Goal: Information Seeking & Learning: Learn about a topic

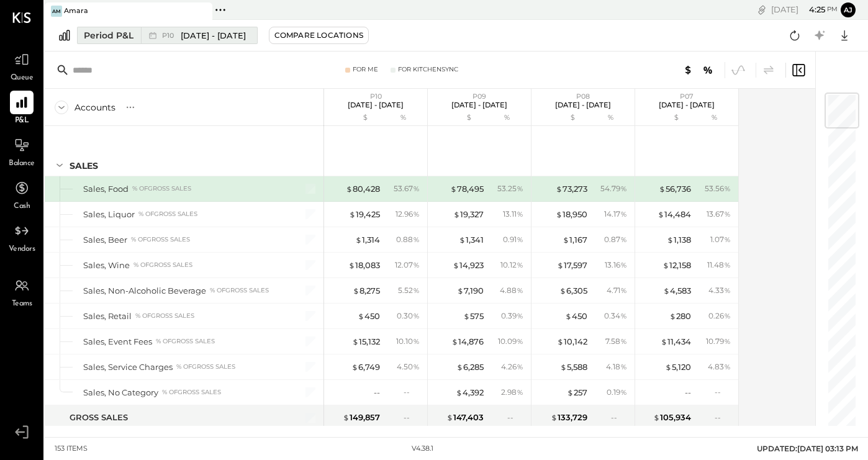
click at [231, 37] on span "Sep 8 - Oct 5, 2025" at bounding box center [213, 36] width 65 height 12
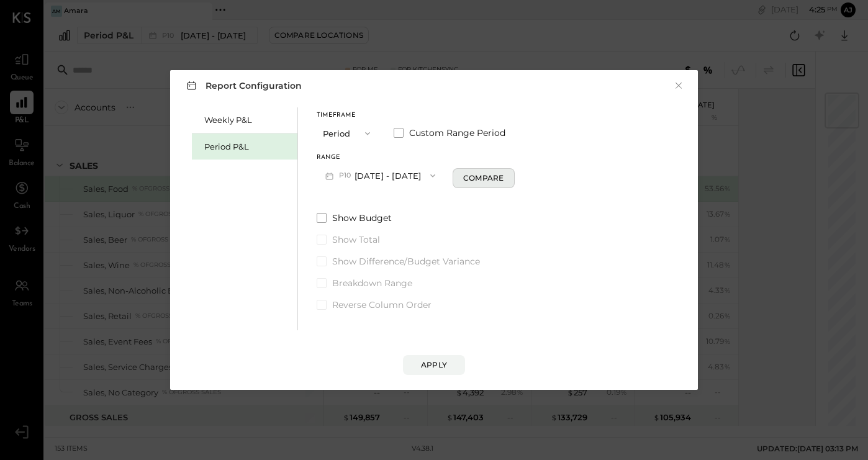
click at [489, 180] on div "Compare" at bounding box center [483, 178] width 40 height 11
click at [483, 176] on icon "button" at bounding box center [479, 175] width 7 height 7
click at [490, 176] on div "Compare" at bounding box center [483, 178] width 40 height 11
click at [509, 174] on icon "button" at bounding box center [505, 175] width 7 height 7
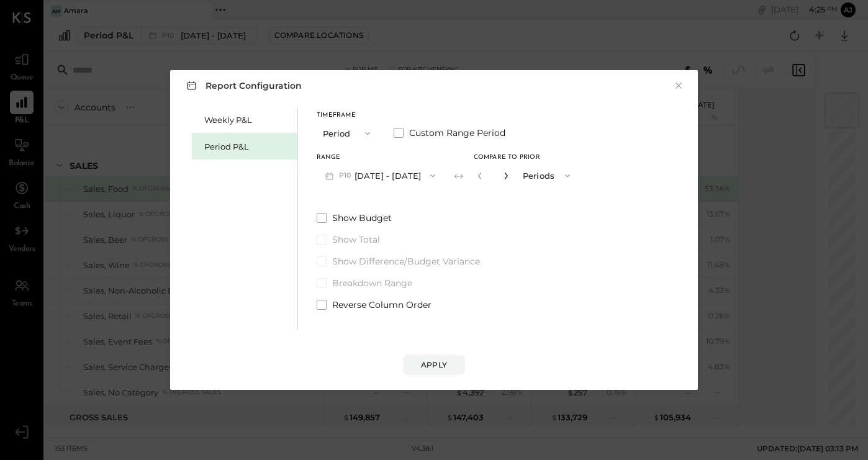
click at [509, 174] on icon "button" at bounding box center [505, 175] width 7 height 7
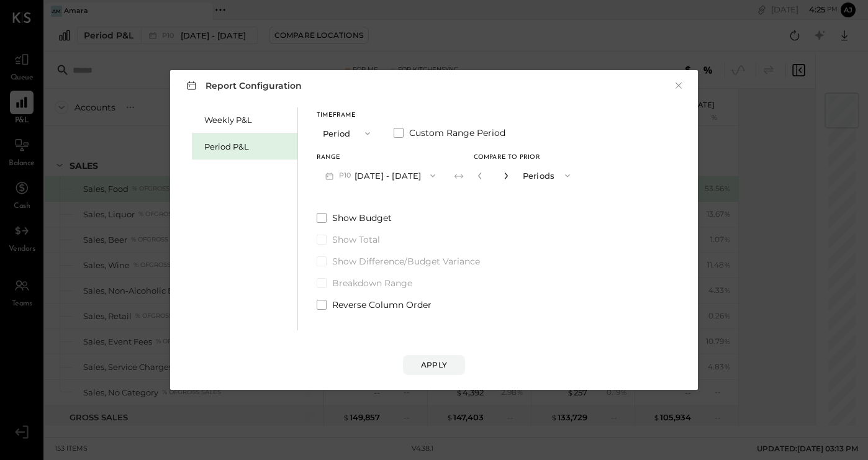
click at [509, 174] on icon "button" at bounding box center [505, 175] width 7 height 7
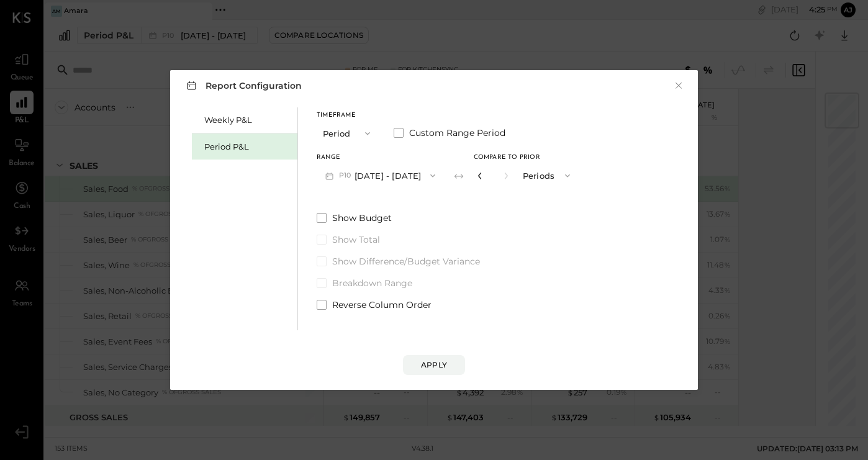
click at [483, 177] on icon "button" at bounding box center [479, 175] width 7 height 7
click at [483, 176] on icon "button" at bounding box center [479, 175] width 7 height 7
type input "**"
click at [433, 360] on div "Apply" at bounding box center [434, 364] width 26 height 11
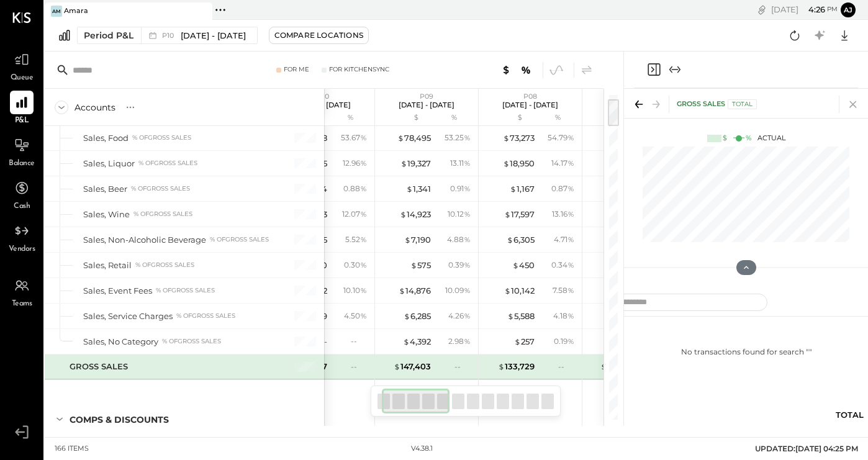
click at [854, 104] on icon at bounding box center [852, 104] width 17 height 17
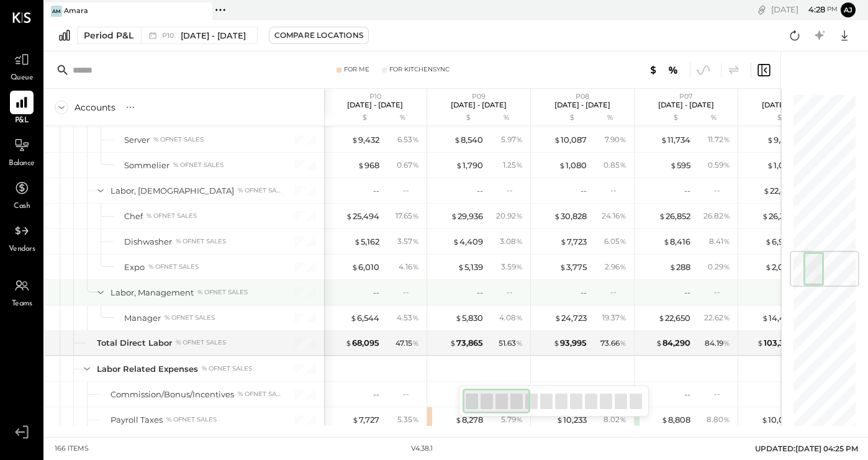
scroll to position [1327, 0]
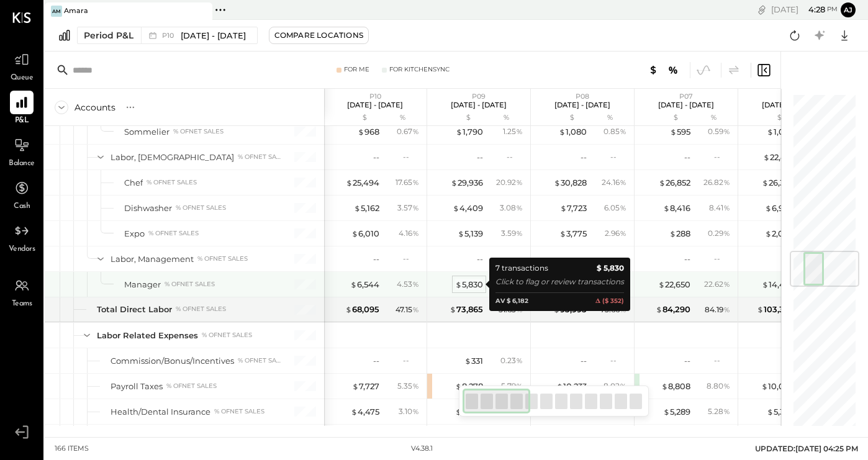
click at [470, 285] on div "$ 5,830" at bounding box center [469, 285] width 28 height 12
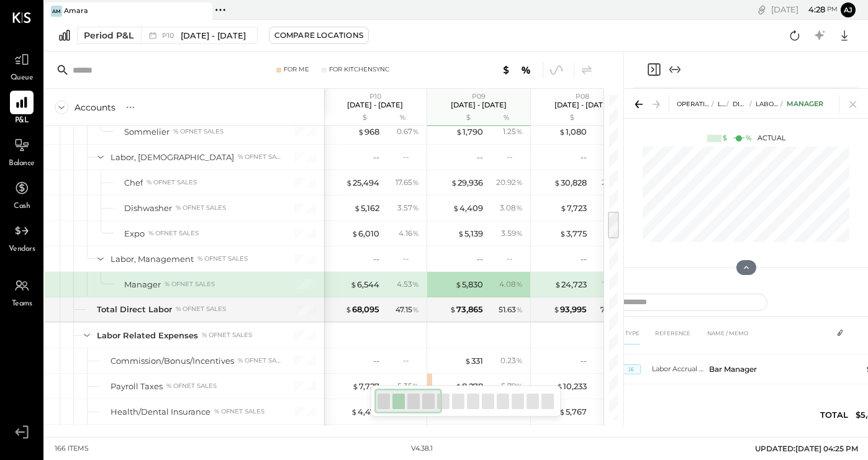
scroll to position [171, 0]
click at [852, 104] on icon at bounding box center [852, 104] width 7 height 7
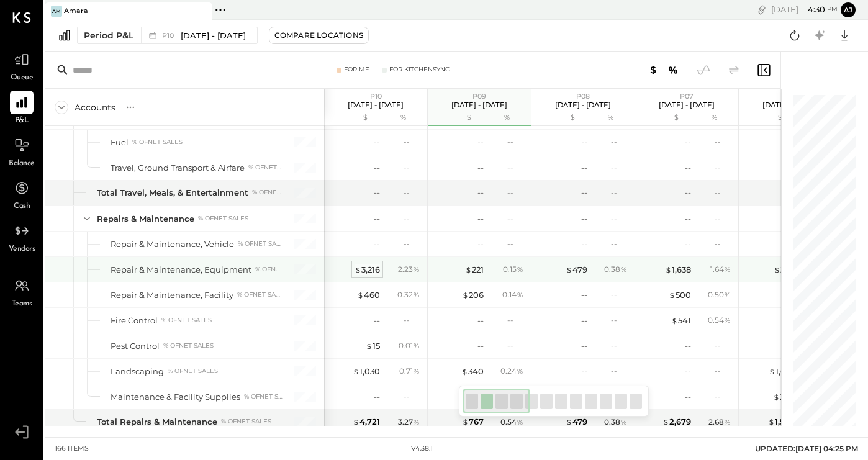
click at [365, 269] on div "$ 3,216" at bounding box center [366, 270] width 25 height 12
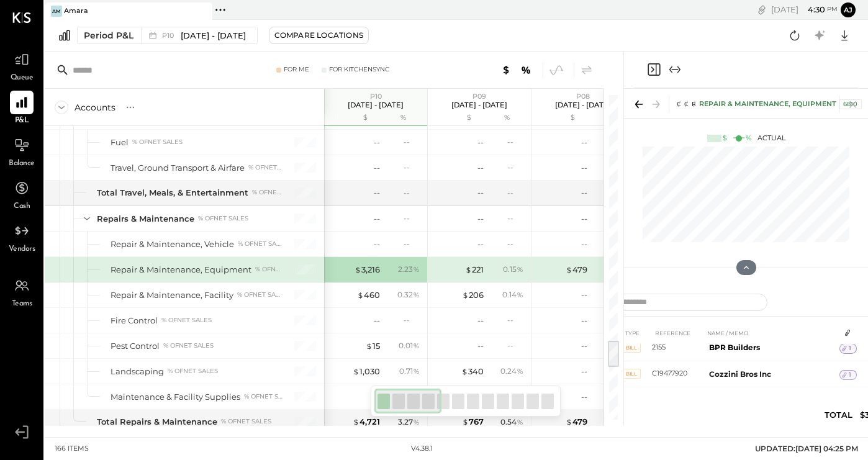
scroll to position [92, 0]
click at [657, 71] on icon "Close panel" at bounding box center [653, 69] width 15 height 15
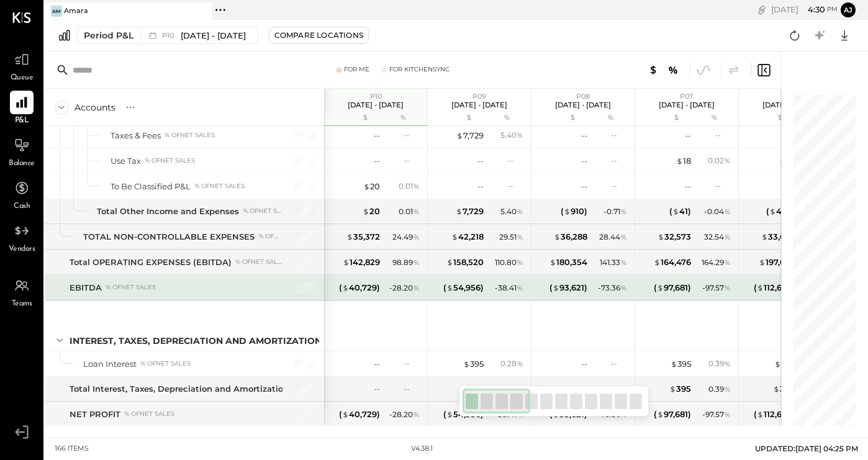
scroll to position [3391, 0]
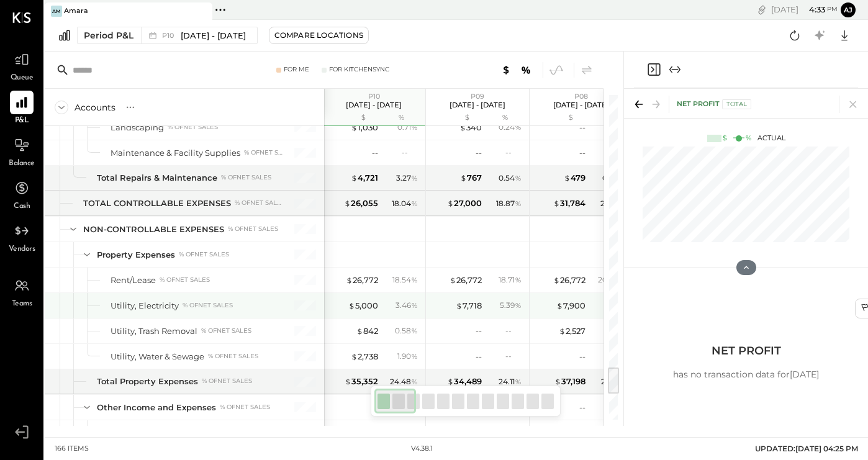
scroll to position [0, 4]
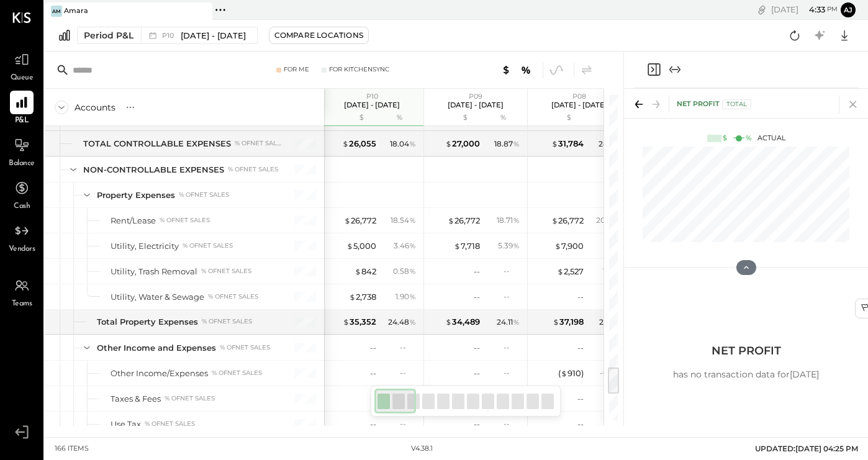
click at [852, 105] on icon at bounding box center [852, 104] width 7 height 7
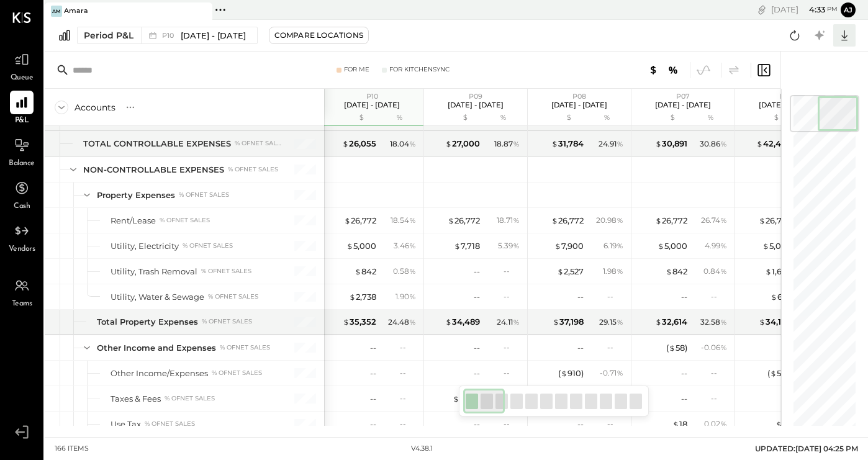
click at [845, 40] on icon at bounding box center [844, 35] width 6 height 11
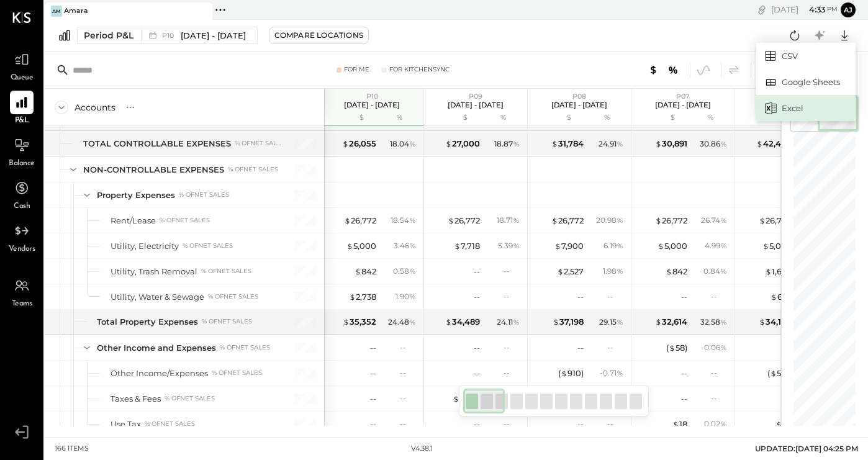
click at [779, 106] on div "Excel" at bounding box center [805, 108] width 99 height 26
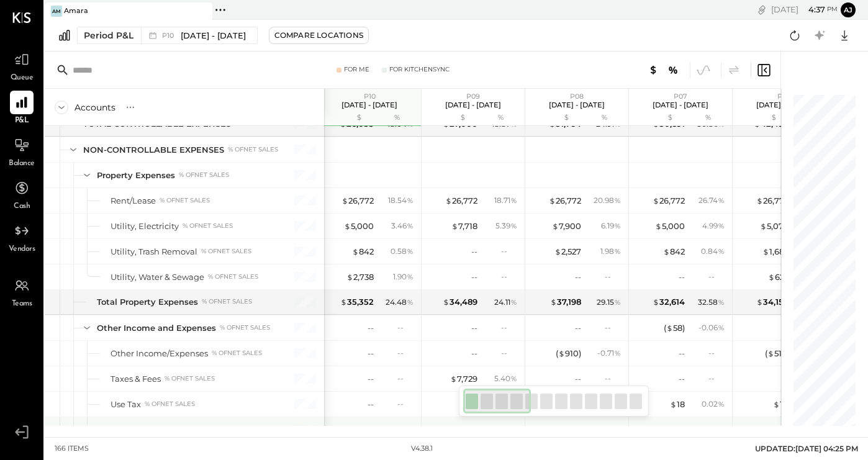
scroll to position [3175, 0]
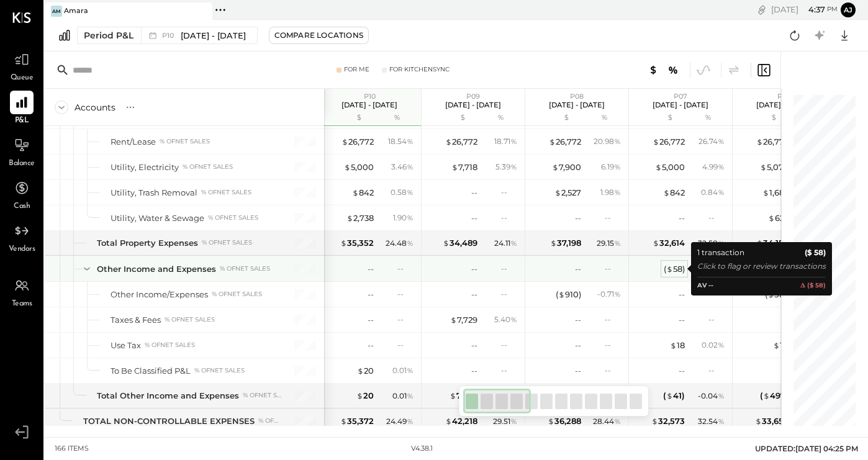
click at [673, 266] on div "( $ 58 )" at bounding box center [673, 269] width 21 height 12
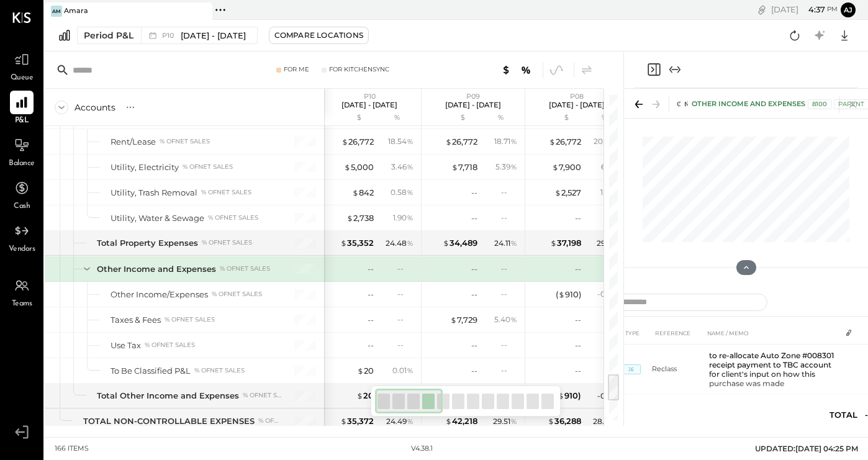
click at [653, 71] on icon "Close panel" at bounding box center [653, 69] width 15 height 15
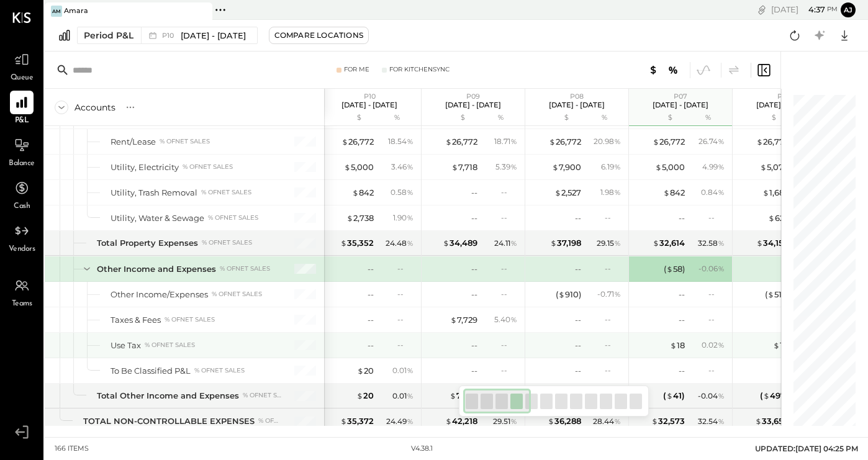
scroll to position [3256, 0]
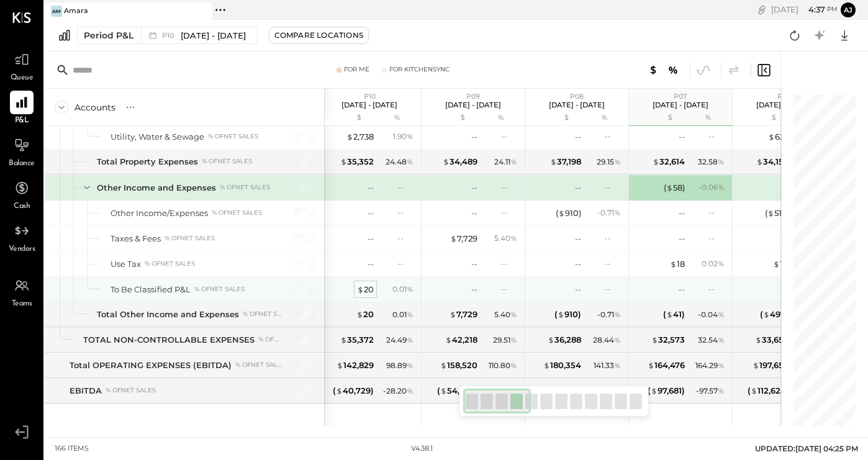
click at [365, 289] on div "$ 20" at bounding box center [365, 290] width 17 height 12
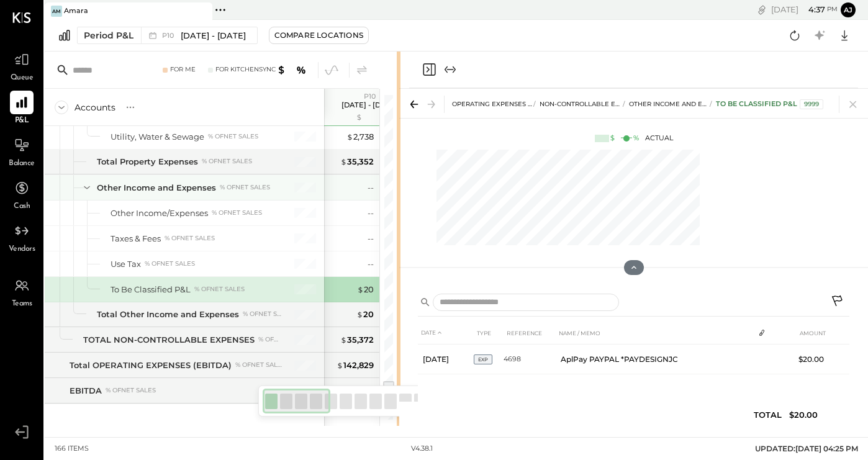
drag, startPoint x: 623, startPoint y: 167, endPoint x: 395, endPoint y: 174, distance: 228.5
click at [393, 174] on div "For Me For KitchenSync Accounts S % GL P10 Sep 8 - Oct 5, 2025 $ % P09 Aug 11 -…" at bounding box center [456, 239] width 823 height 374
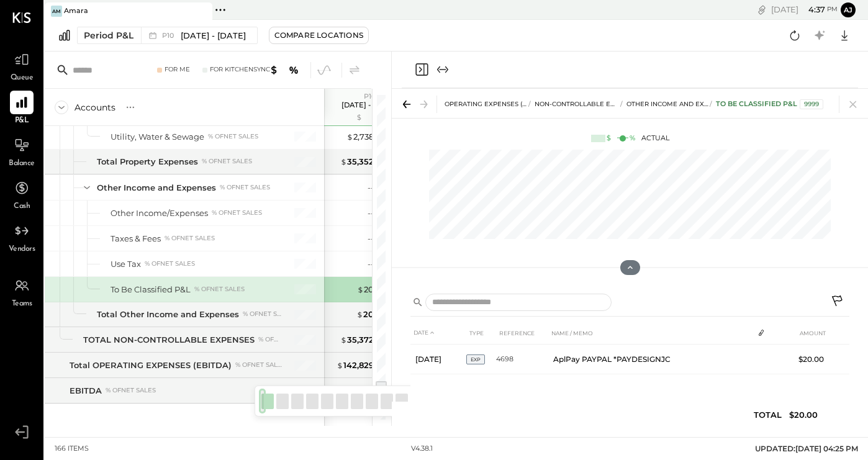
click at [838, 300] on icon at bounding box center [837, 302] width 15 height 15
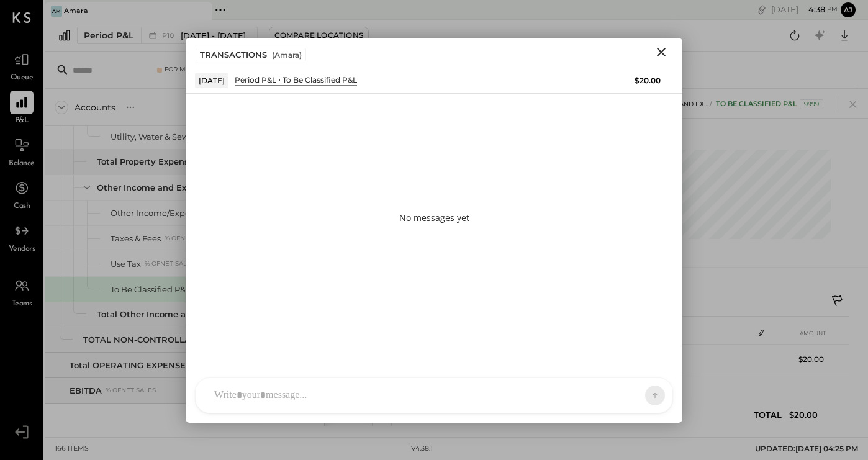
click at [346, 397] on div "R reena RS Rushabh Shah TM Tasmir Malek ID Iris Del Rocio Albarrán Millán J jor…" at bounding box center [434, 395] width 478 height 36
click at [630, 394] on icon at bounding box center [631, 394] width 12 height 12
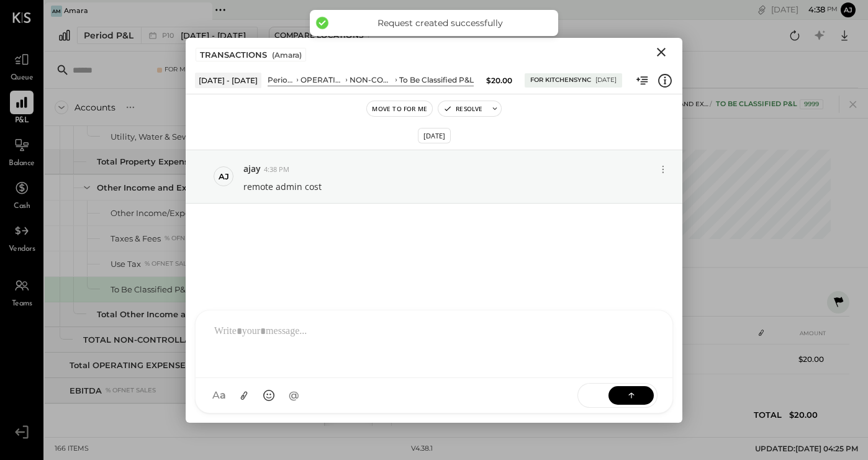
click at [662, 52] on icon "Close" at bounding box center [660, 52] width 15 height 15
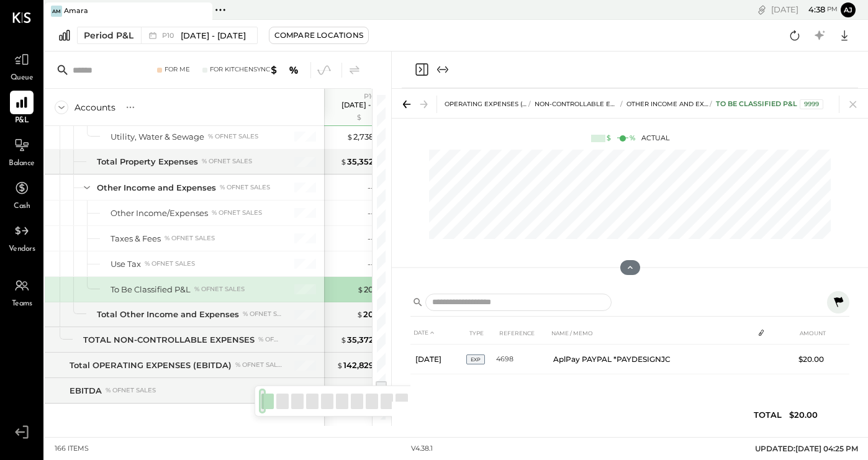
click at [418, 71] on icon "Close panel" at bounding box center [421, 69] width 15 height 15
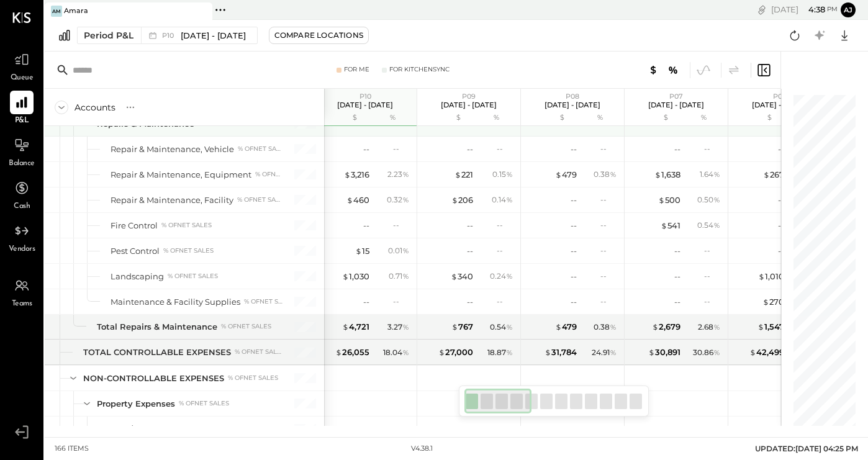
scroll to position [2800, 0]
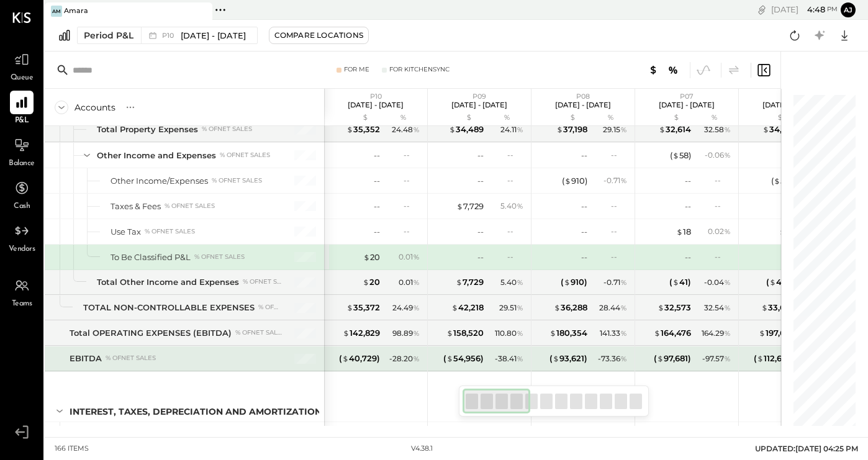
scroll to position [3391, 0]
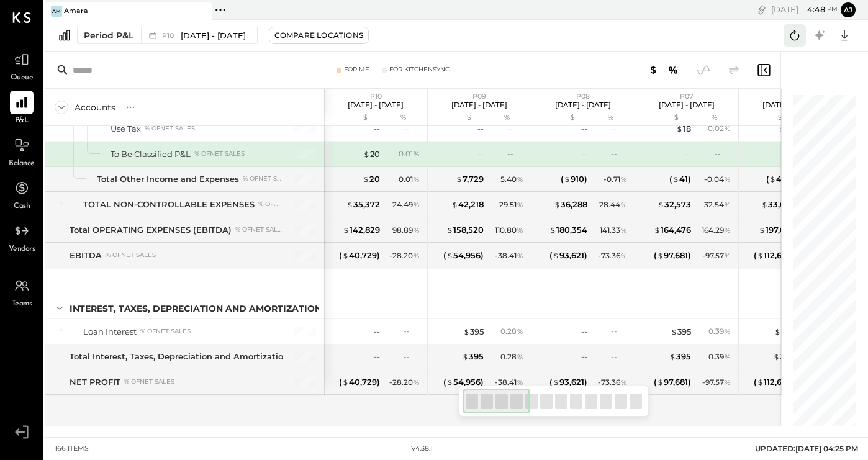
click at [796, 35] on icon at bounding box center [794, 35] width 16 height 16
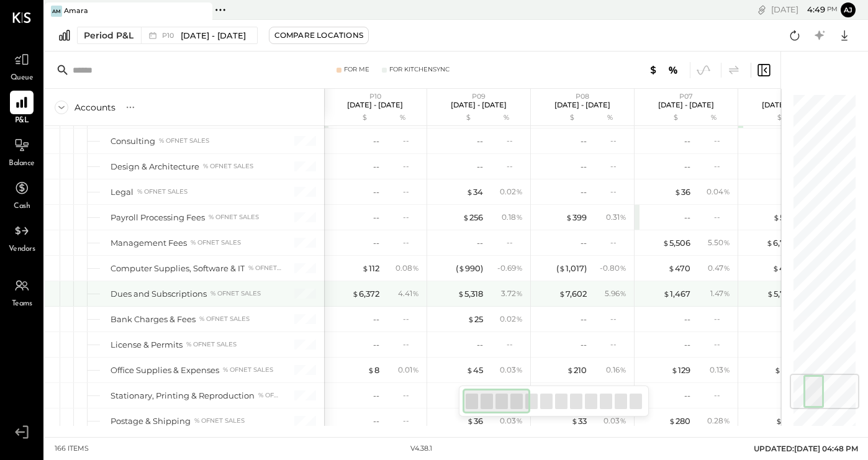
scroll to position [2353, 0]
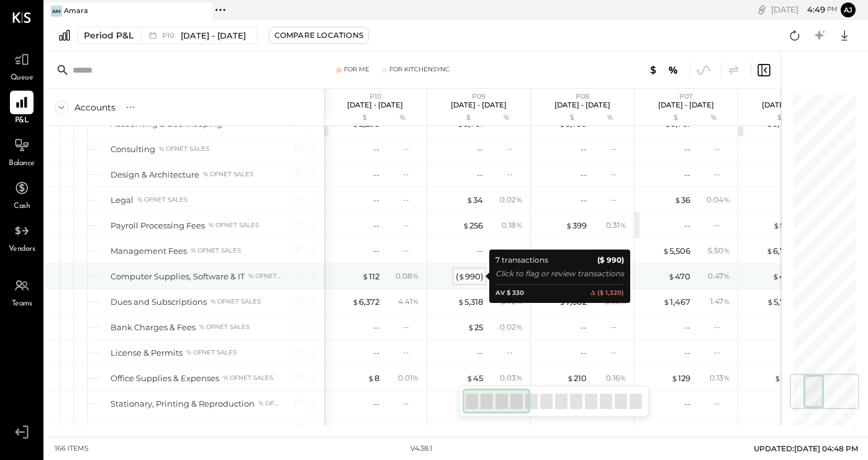
click at [469, 275] on div "( $ 990 )" at bounding box center [468, 277] width 27 height 12
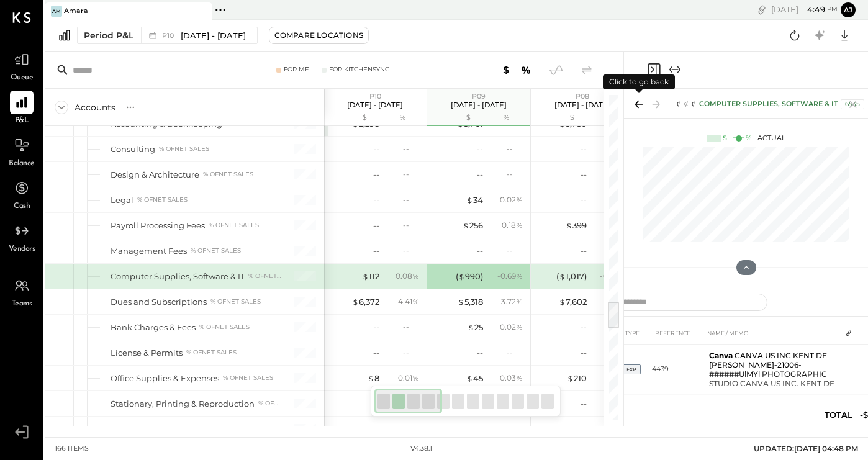
click at [637, 105] on icon at bounding box center [638, 104] width 17 height 17
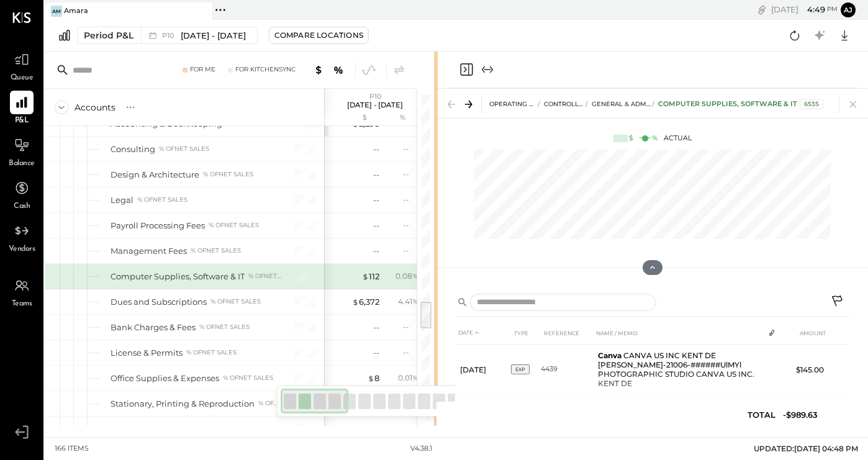
drag, startPoint x: 622, startPoint y: 129, endPoint x: 436, endPoint y: 177, distance: 192.2
click at [436, 177] on div "For Me For KitchenSync Accounts S % GL P10 Sep 8 - Oct 5, 2025 $ % P09 Aug 11 -…" at bounding box center [456, 239] width 823 height 374
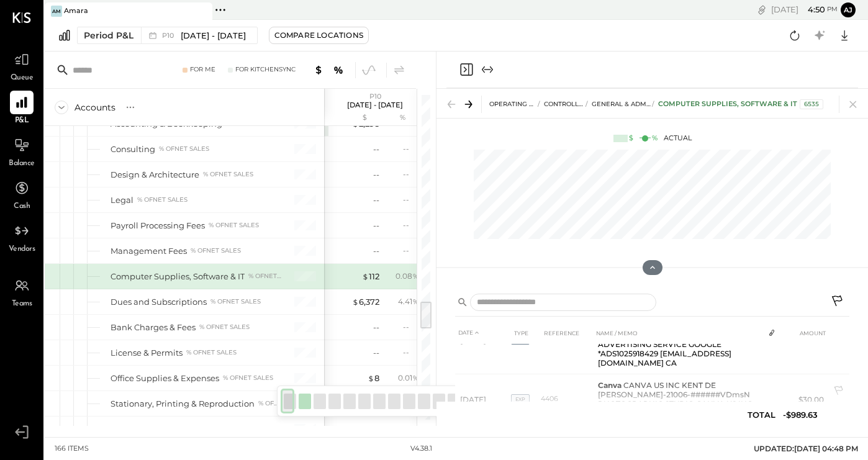
scroll to position [359, 0]
click at [466, 70] on icon "Close panel" at bounding box center [466, 69] width 15 height 15
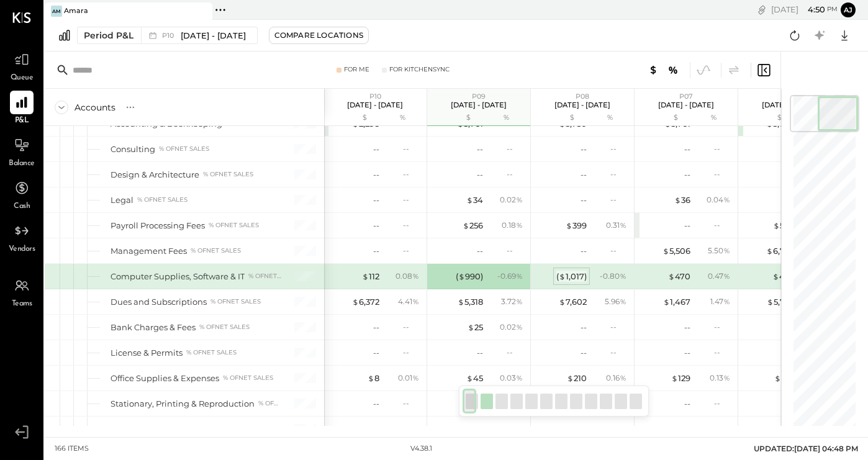
click at [572, 276] on div "( $ 1,017 )" at bounding box center [571, 277] width 30 height 12
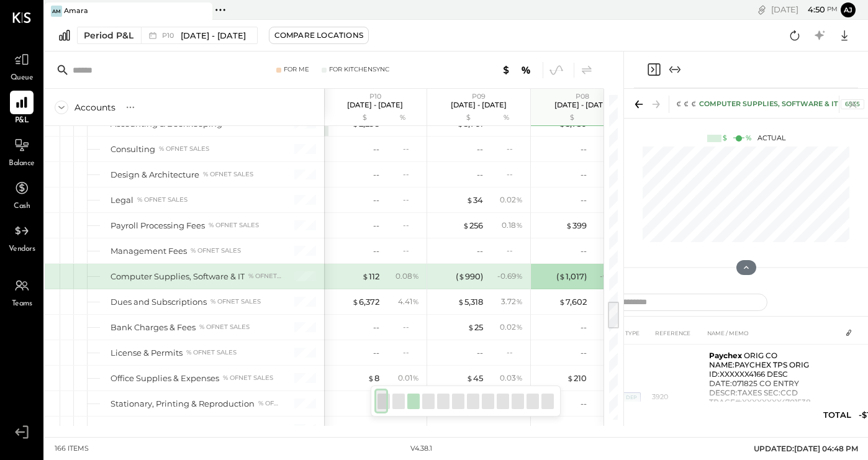
click at [637, 105] on icon at bounding box center [638, 104] width 17 height 17
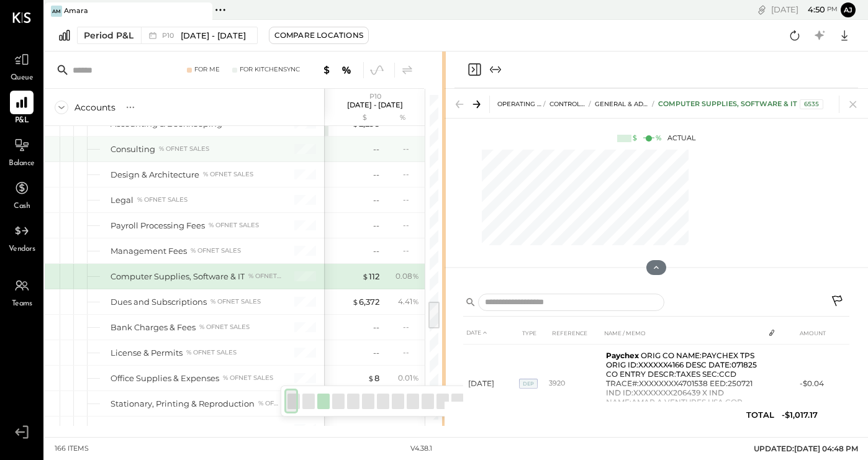
drag, startPoint x: 622, startPoint y: 105, endPoint x: 412, endPoint y: 151, distance: 215.3
click at [412, 151] on div "For Me For KitchenSync Accounts S % GL P10 Sep 8 - Oct 5, 2025 $ % P09 Aug 11 -…" at bounding box center [456, 239] width 823 height 374
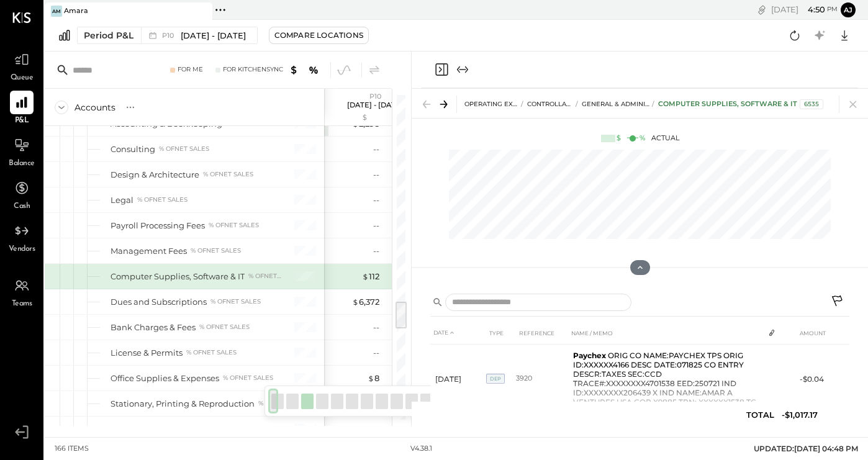
click at [439, 68] on icon "Close panel" at bounding box center [440, 70] width 3 height 6
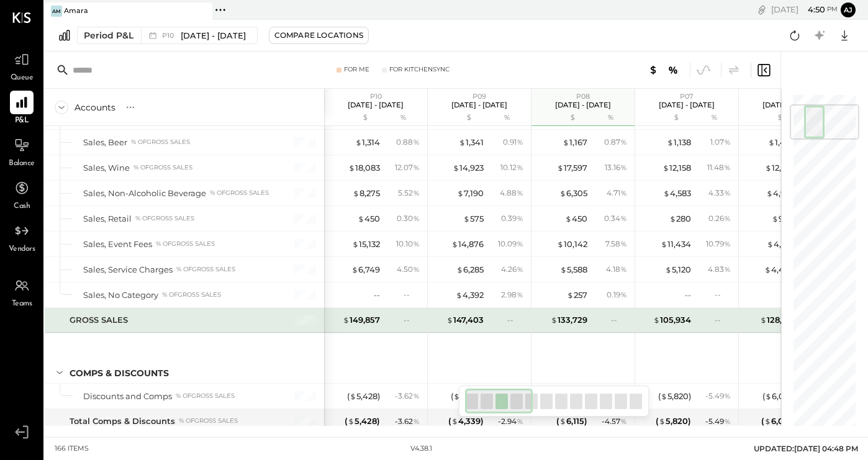
scroll to position [96, 0]
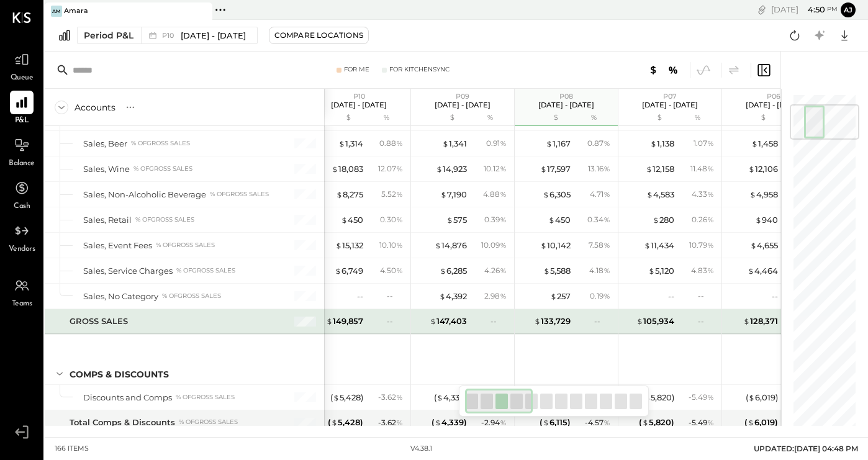
click at [303, 328] on div at bounding box center [303, 321] width 31 height 25
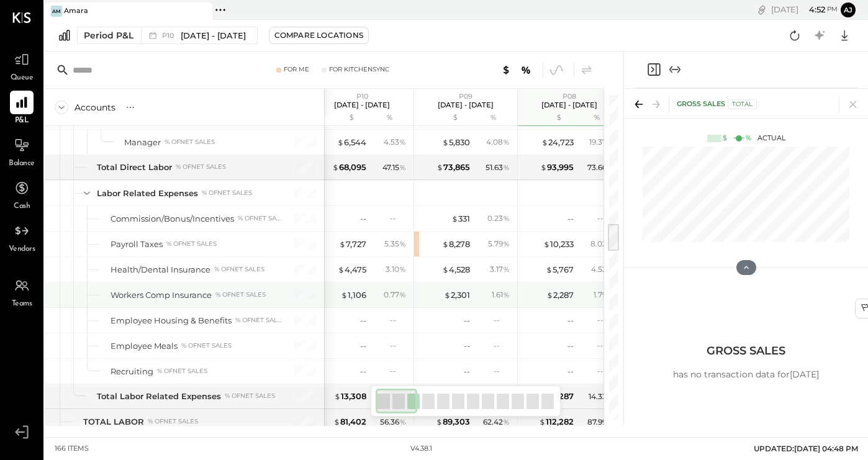
scroll to position [0, 12]
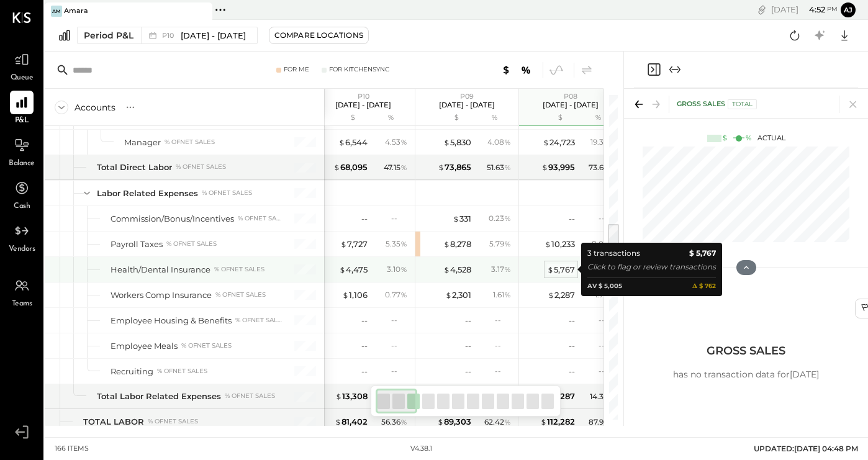
click at [562, 267] on div "$ 5,767" at bounding box center [561, 270] width 28 height 12
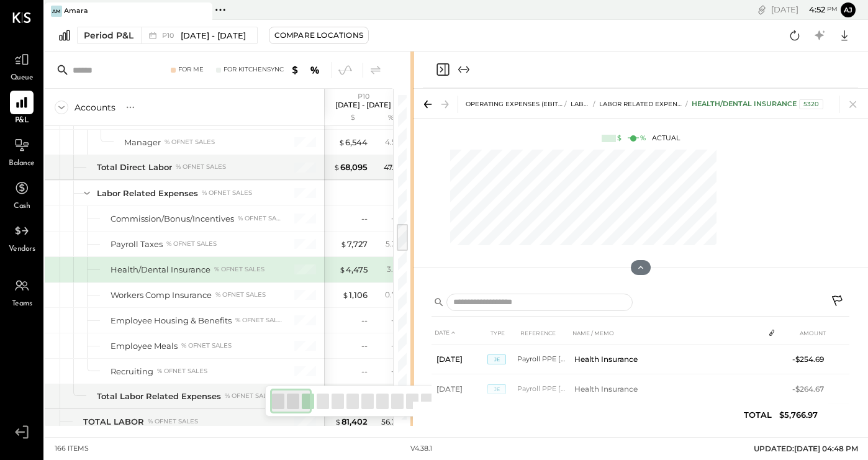
drag, startPoint x: 622, startPoint y: 192, endPoint x: 413, endPoint y: 231, distance: 212.7
click at [413, 231] on div "For Me For KitchenSync Accounts S % GL P10 Sep 8 - Oct 5, 2025 $ % P09 Aug 11 -…" at bounding box center [456, 239] width 823 height 374
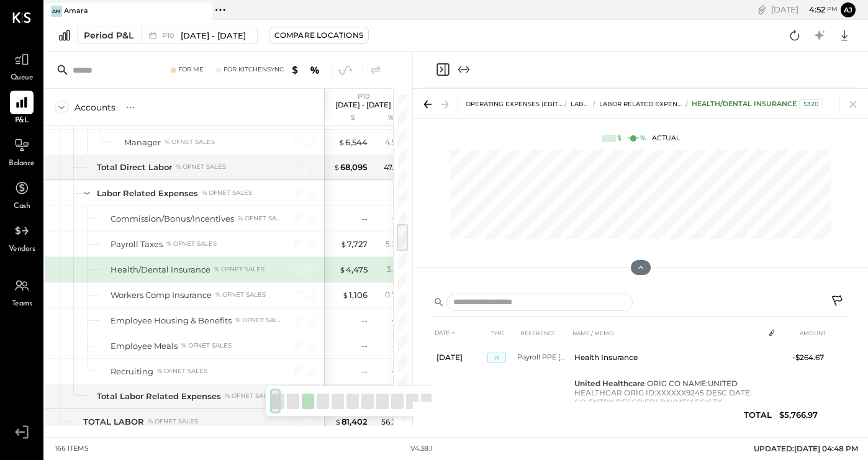
scroll to position [32, 0]
click at [442, 72] on icon "Close panel" at bounding box center [442, 69] width 15 height 15
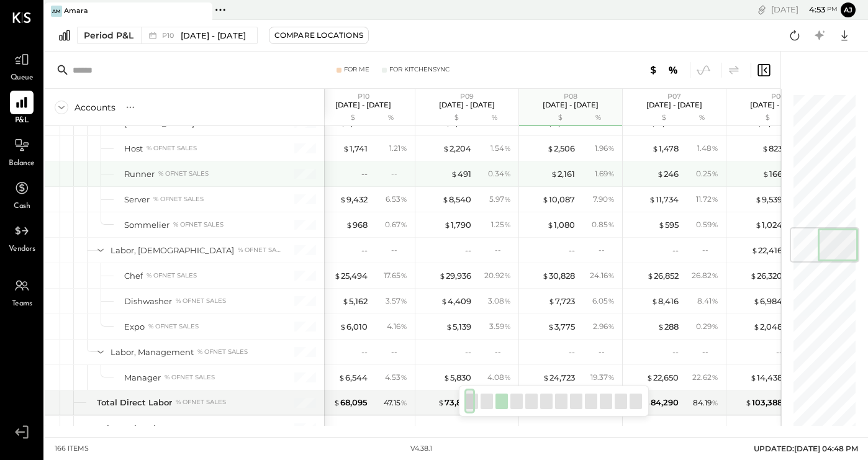
scroll to position [1120, 0]
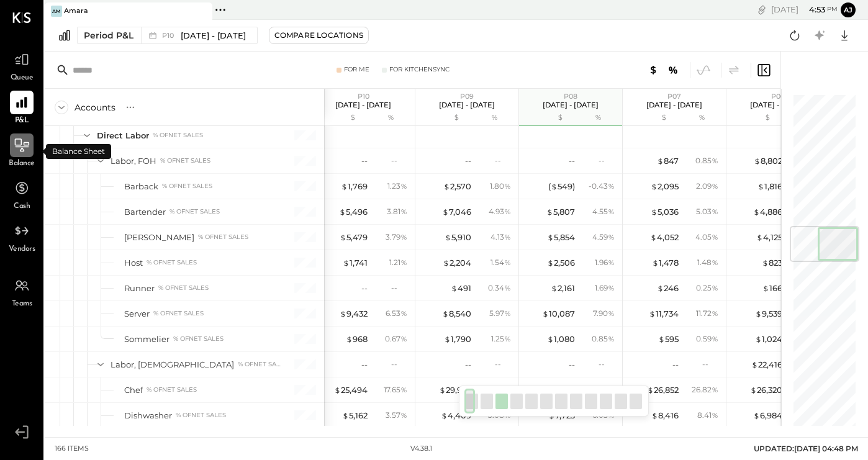
click at [21, 142] on icon at bounding box center [22, 144] width 14 height 13
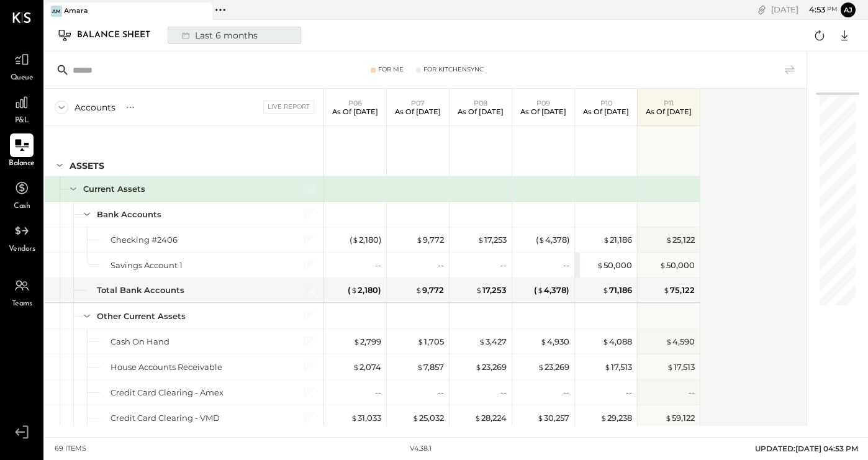
click at [246, 36] on div "Last 6 months" at bounding box center [218, 35] width 88 height 16
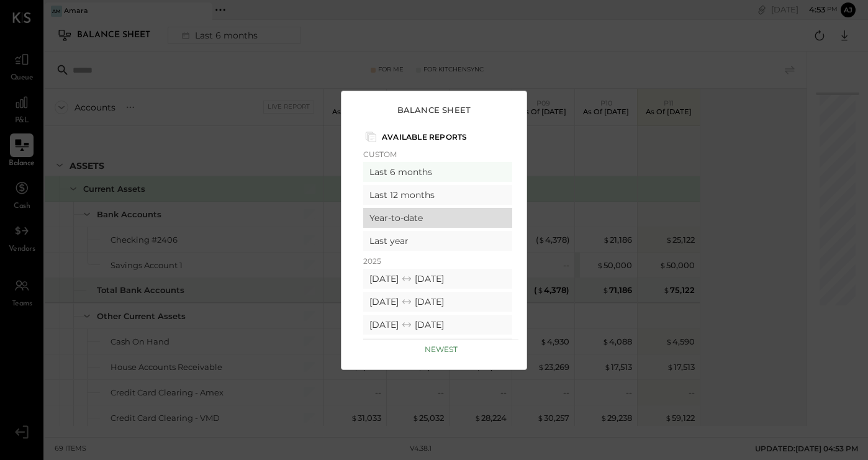
click at [403, 219] on div "Year-to-date" at bounding box center [437, 218] width 149 height 20
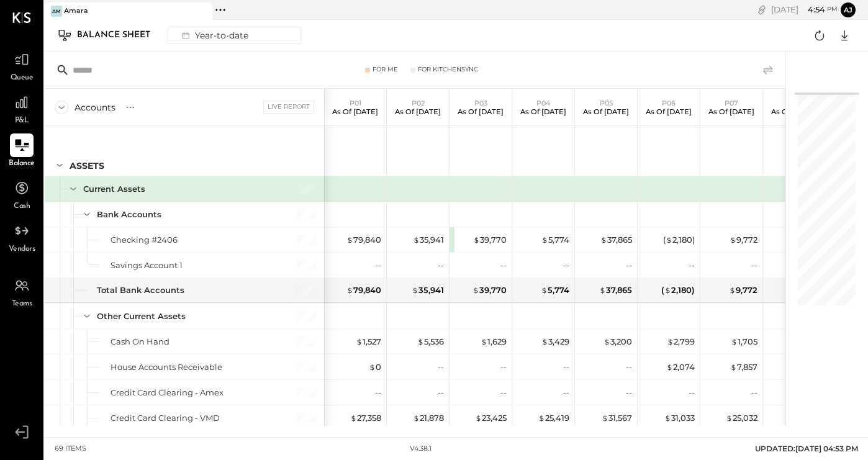
click at [769, 69] on icon at bounding box center [767, 70] width 15 height 15
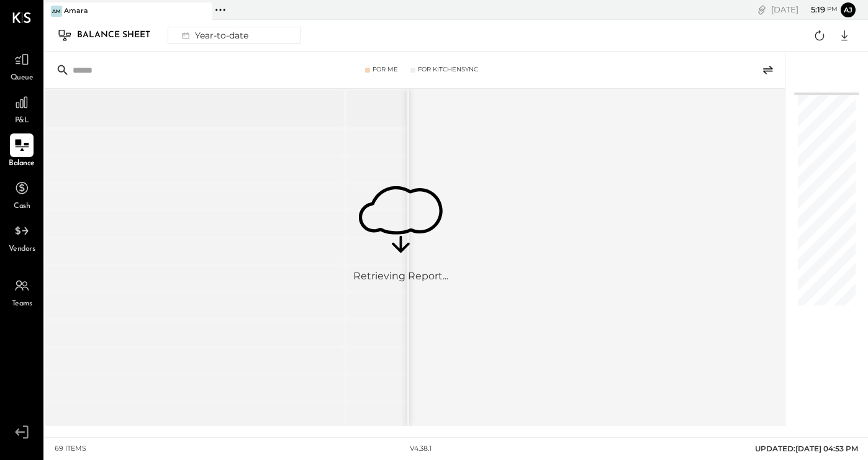
click at [762, 68] on icon at bounding box center [767, 70] width 15 height 15
click at [769, 72] on icon at bounding box center [767, 70] width 15 height 15
click at [817, 35] on icon at bounding box center [819, 35] width 16 height 16
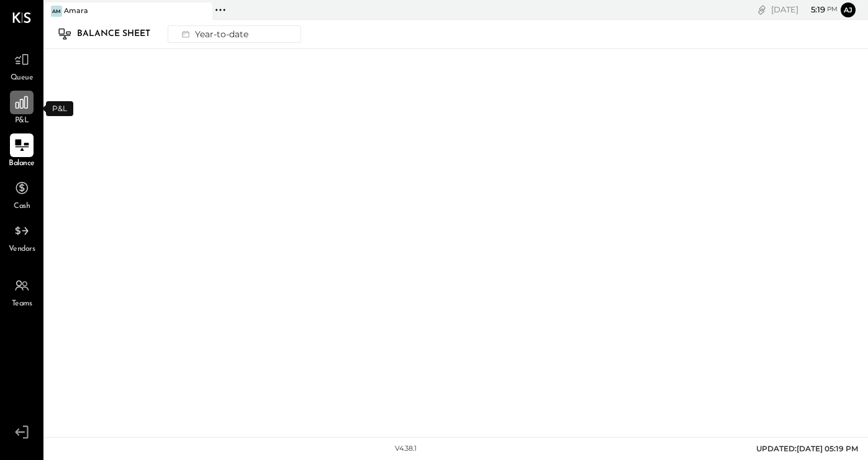
click at [20, 109] on icon at bounding box center [22, 102] width 16 height 16
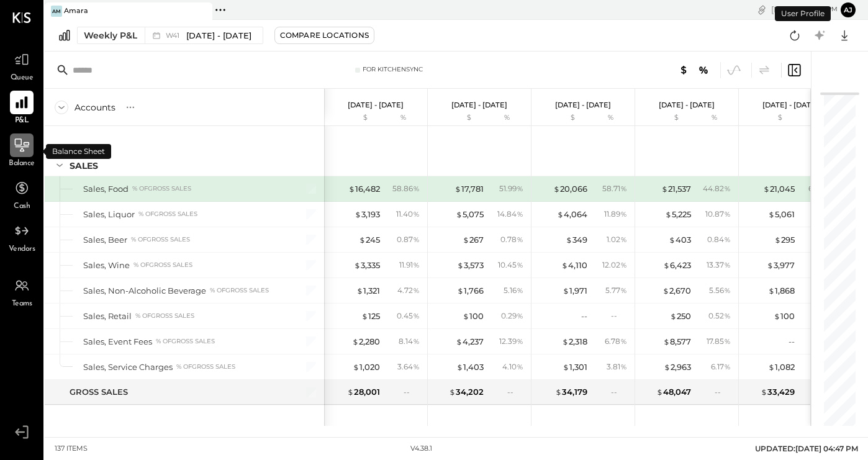
click at [27, 140] on icon at bounding box center [22, 145] width 16 height 16
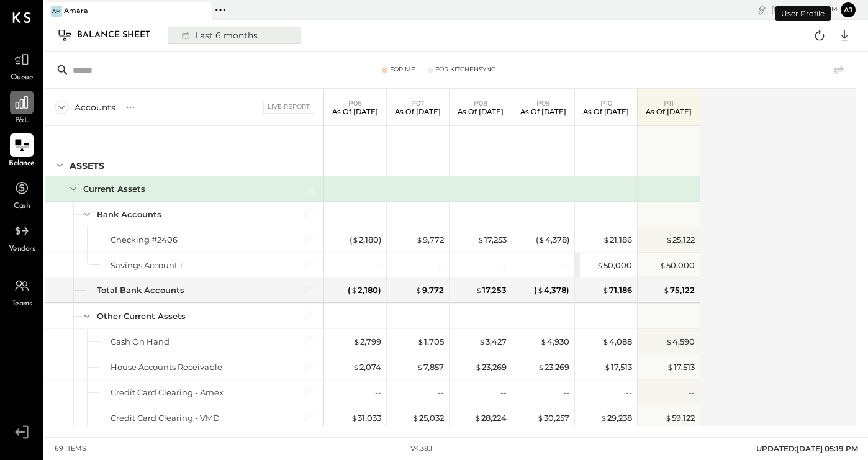
click at [243, 37] on div "Last 6 months" at bounding box center [218, 35] width 88 height 16
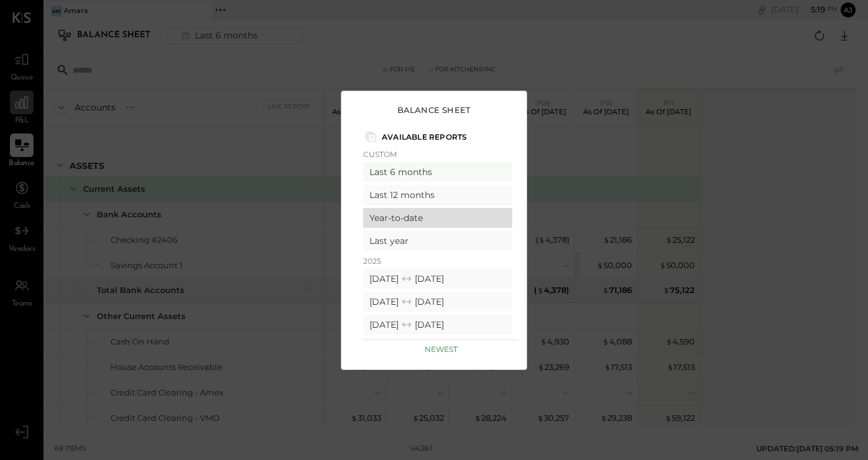
click at [392, 213] on div "Year-to-date" at bounding box center [437, 218] width 149 height 20
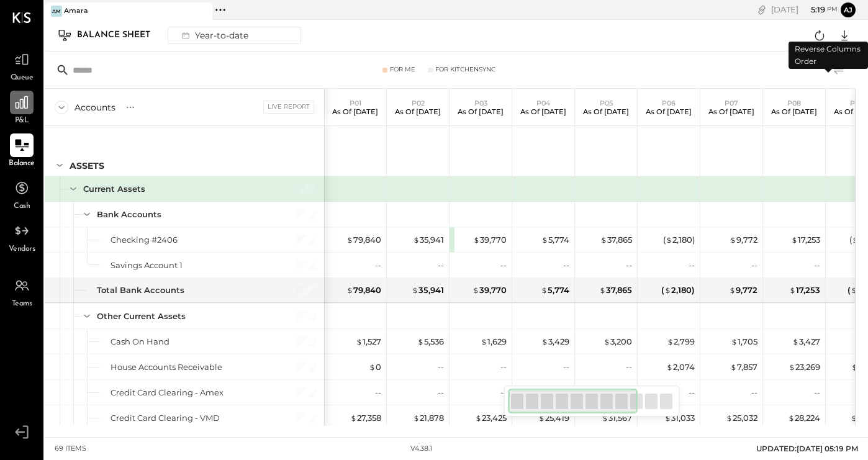
click at [843, 71] on icon at bounding box center [838, 70] width 15 height 15
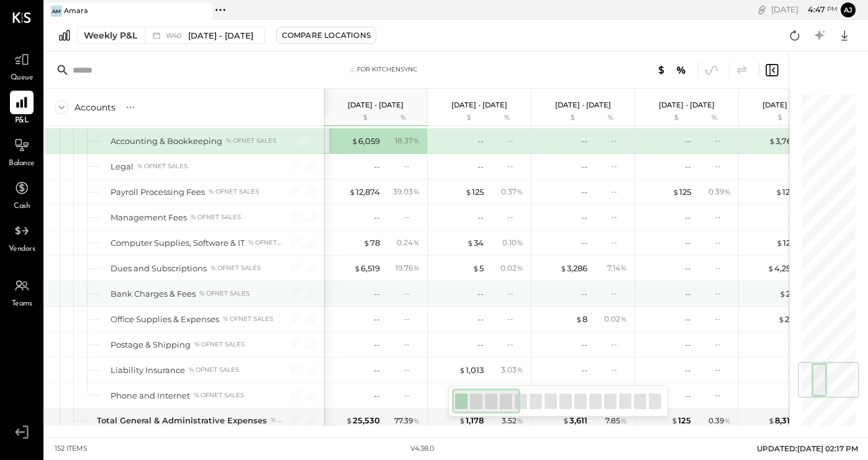
scroll to position [2262, 0]
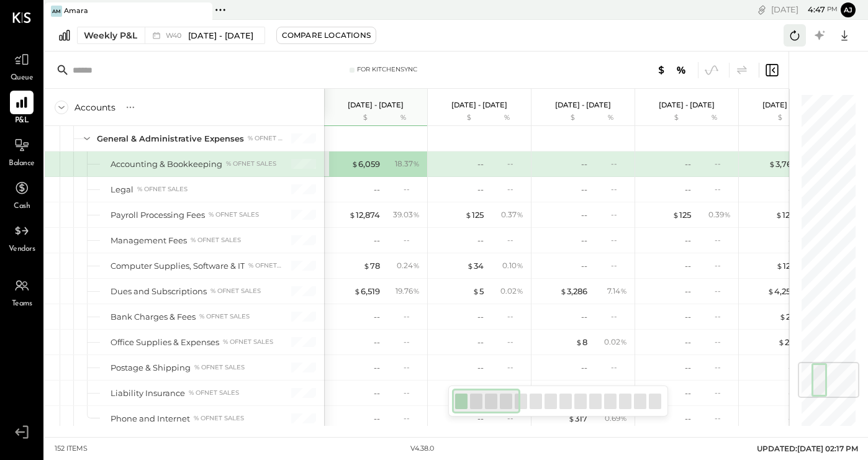
click at [792, 37] on icon at bounding box center [794, 35] width 16 height 16
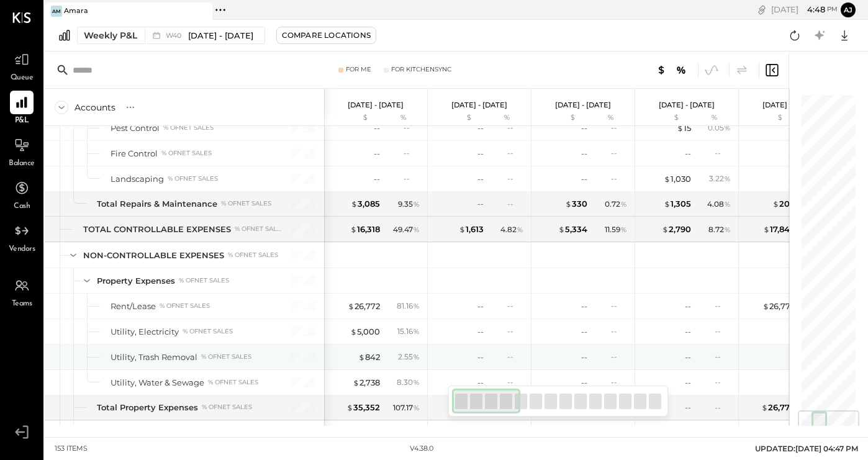
scroll to position [2666, 0]
